Goal: Find specific page/section: Find specific page/section

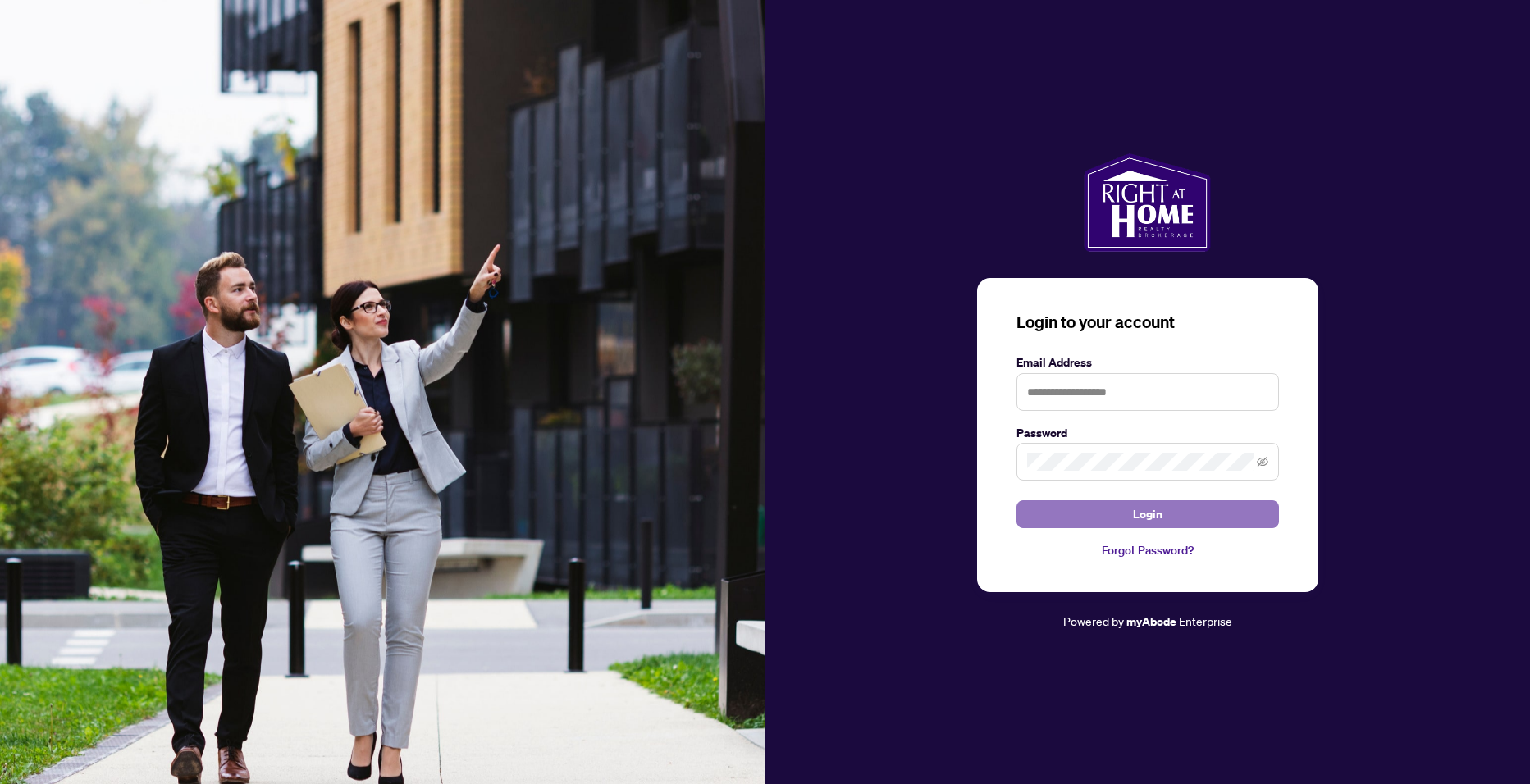
click at [1125, 517] on button "Login" at bounding box center [1147, 514] width 262 height 28
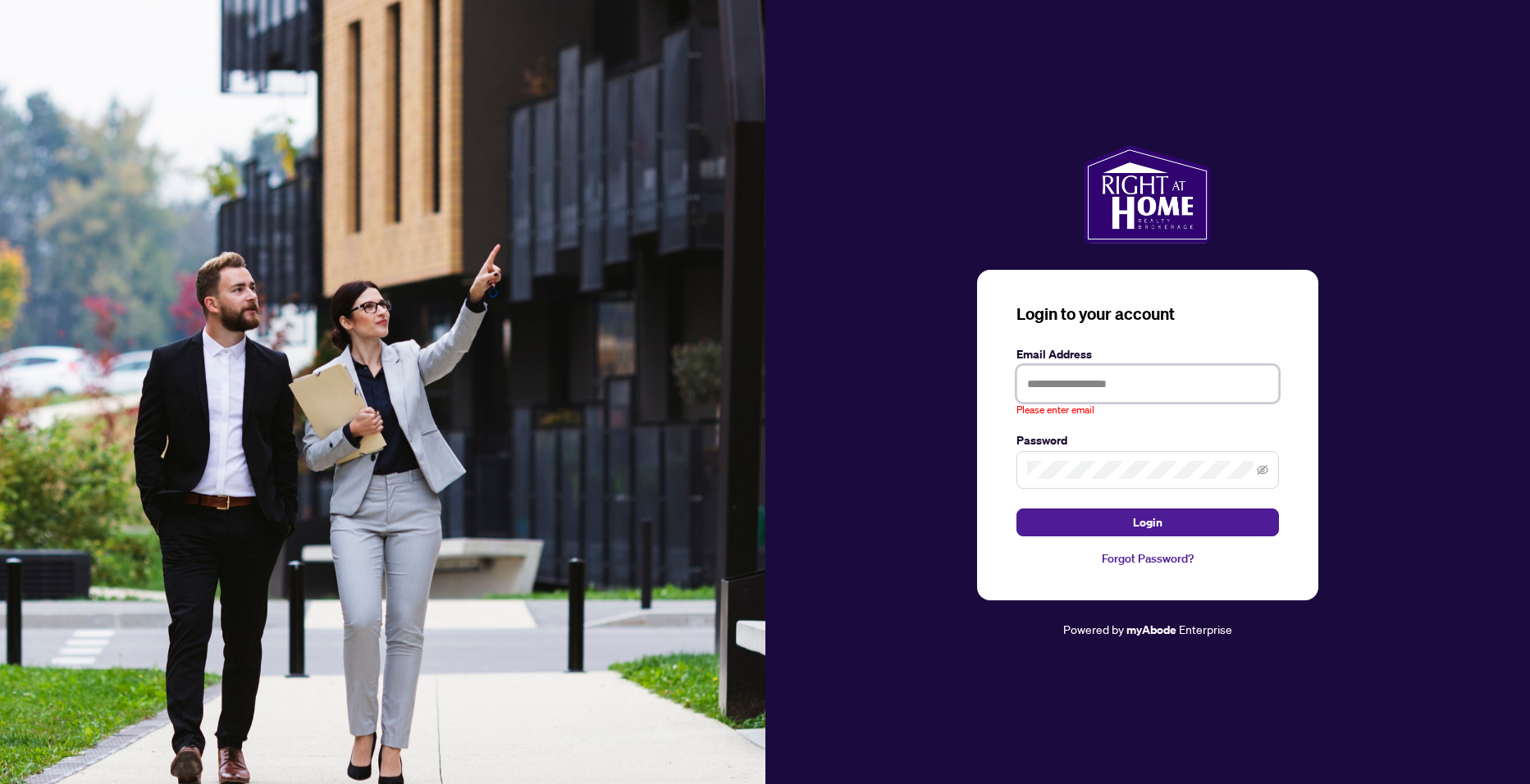
click at [1035, 386] on input "text" at bounding box center [1147, 383] width 262 height 38
type input "**********"
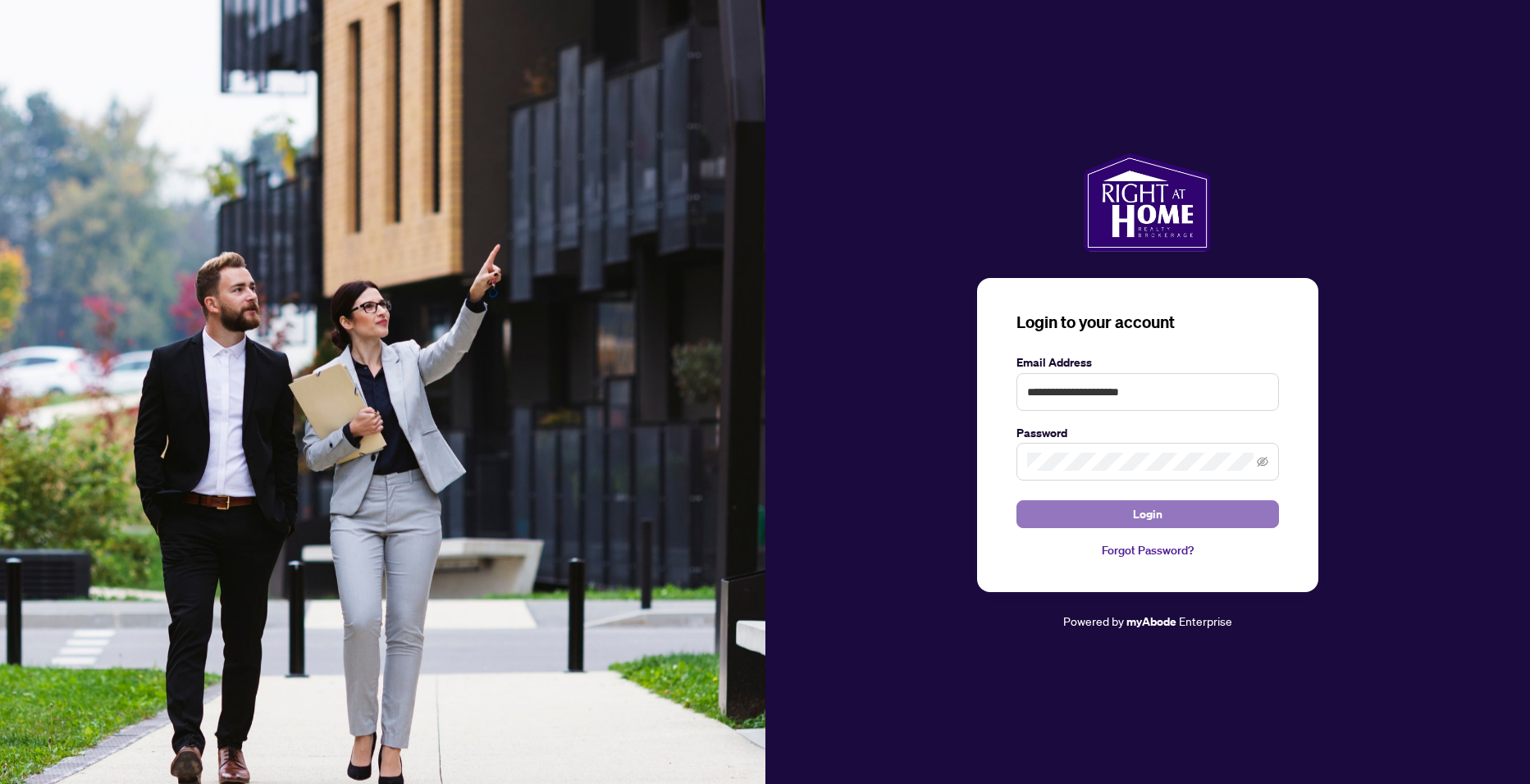
click at [1107, 510] on button "Login" at bounding box center [1147, 514] width 262 height 28
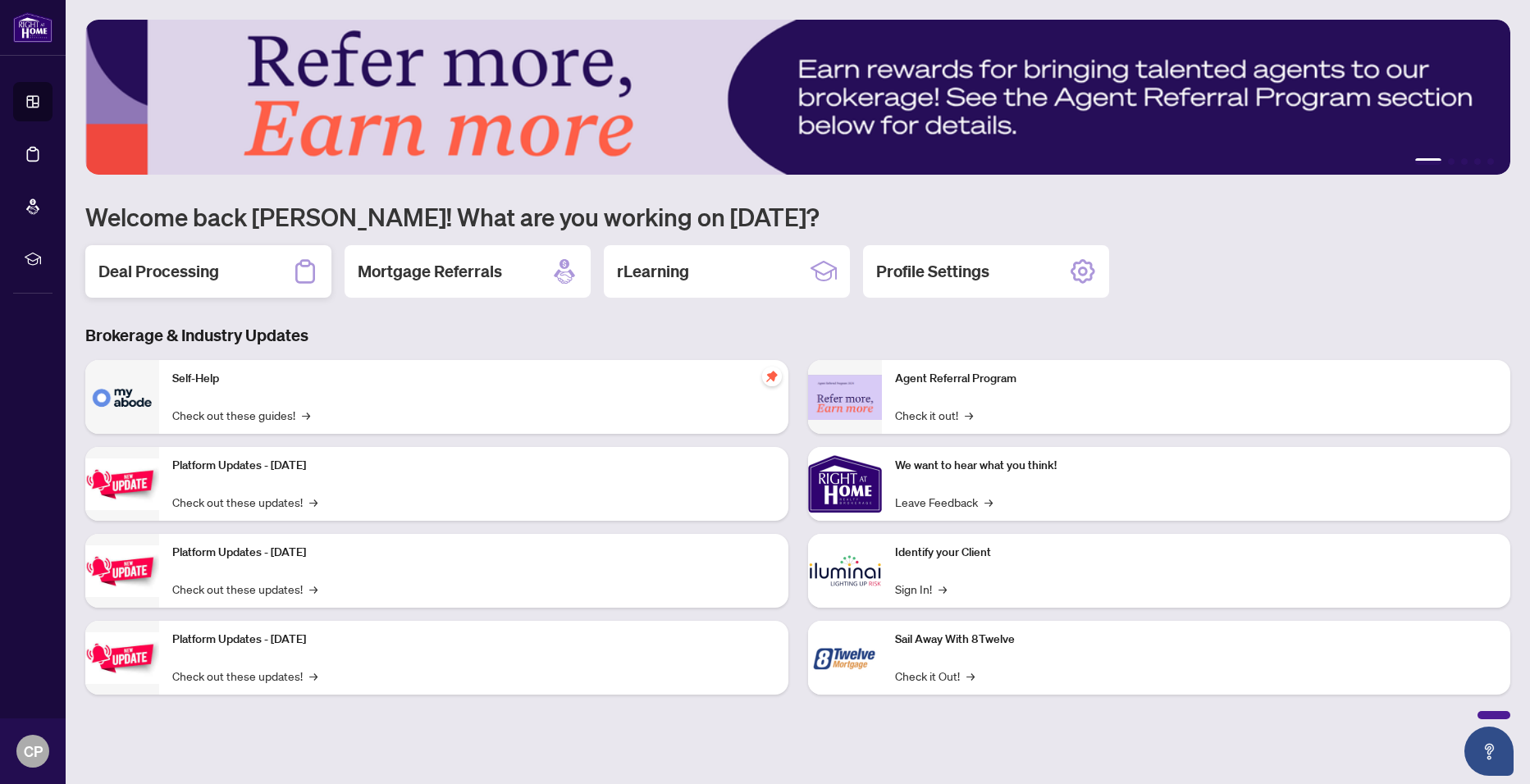
click at [164, 257] on div "Deal Processing" at bounding box center [208, 272] width 246 height 52
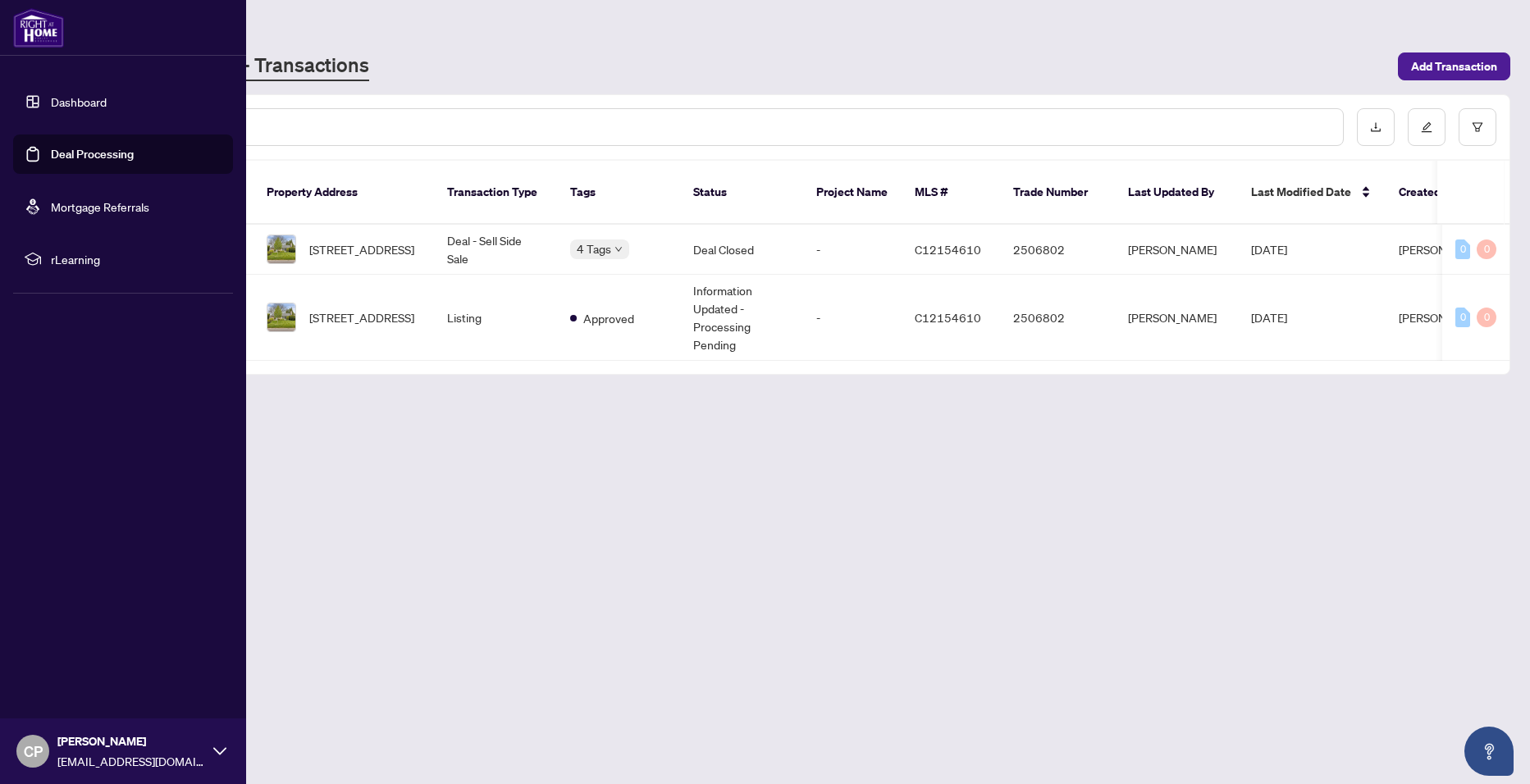
click at [57, 99] on link "Dashboard" at bounding box center [79, 101] width 56 height 15
